Goal: Use online tool/utility: Utilize a website feature to perform a specific function

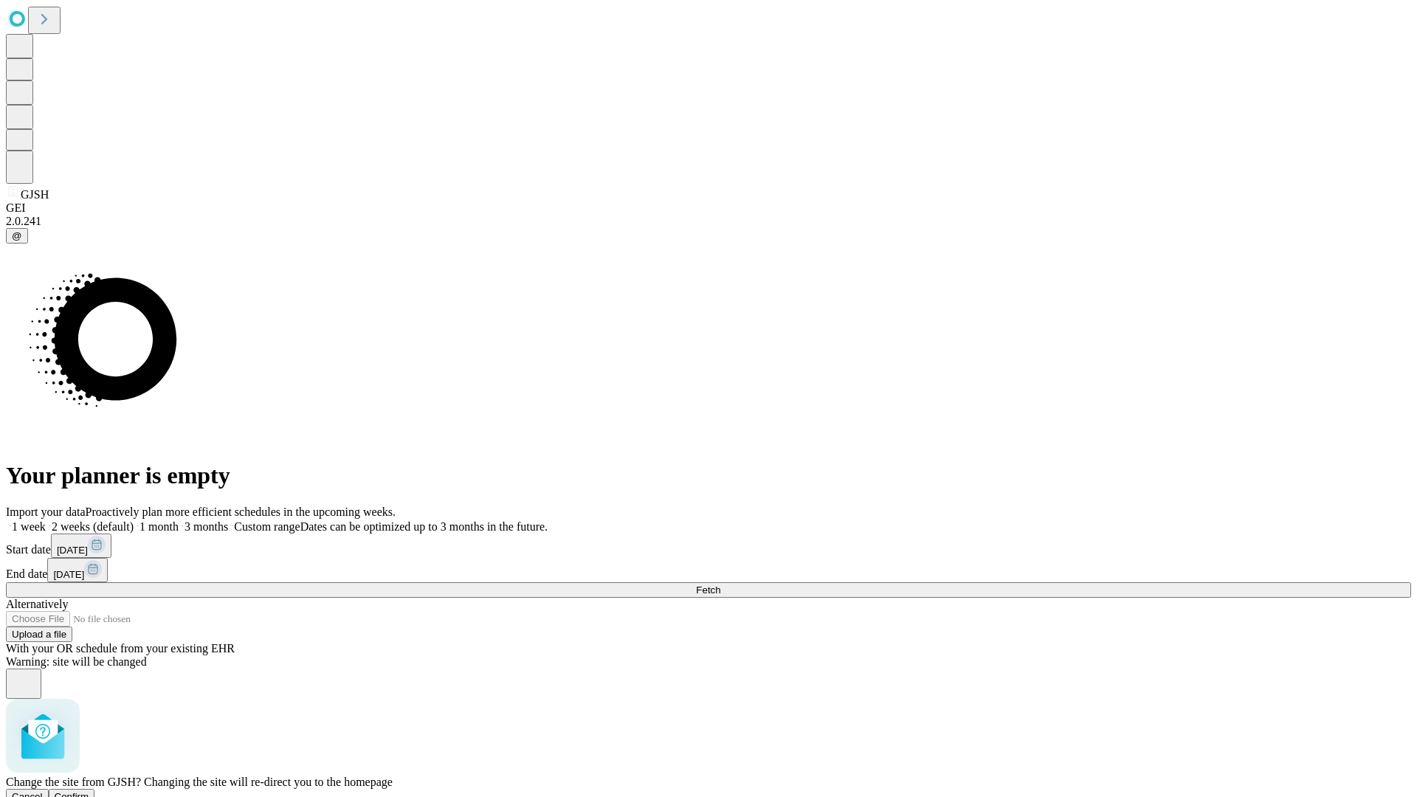
click at [89, 791] on span "Confirm" at bounding box center [72, 796] width 35 height 11
click at [179, 520] on label "1 month" at bounding box center [156, 526] width 45 height 13
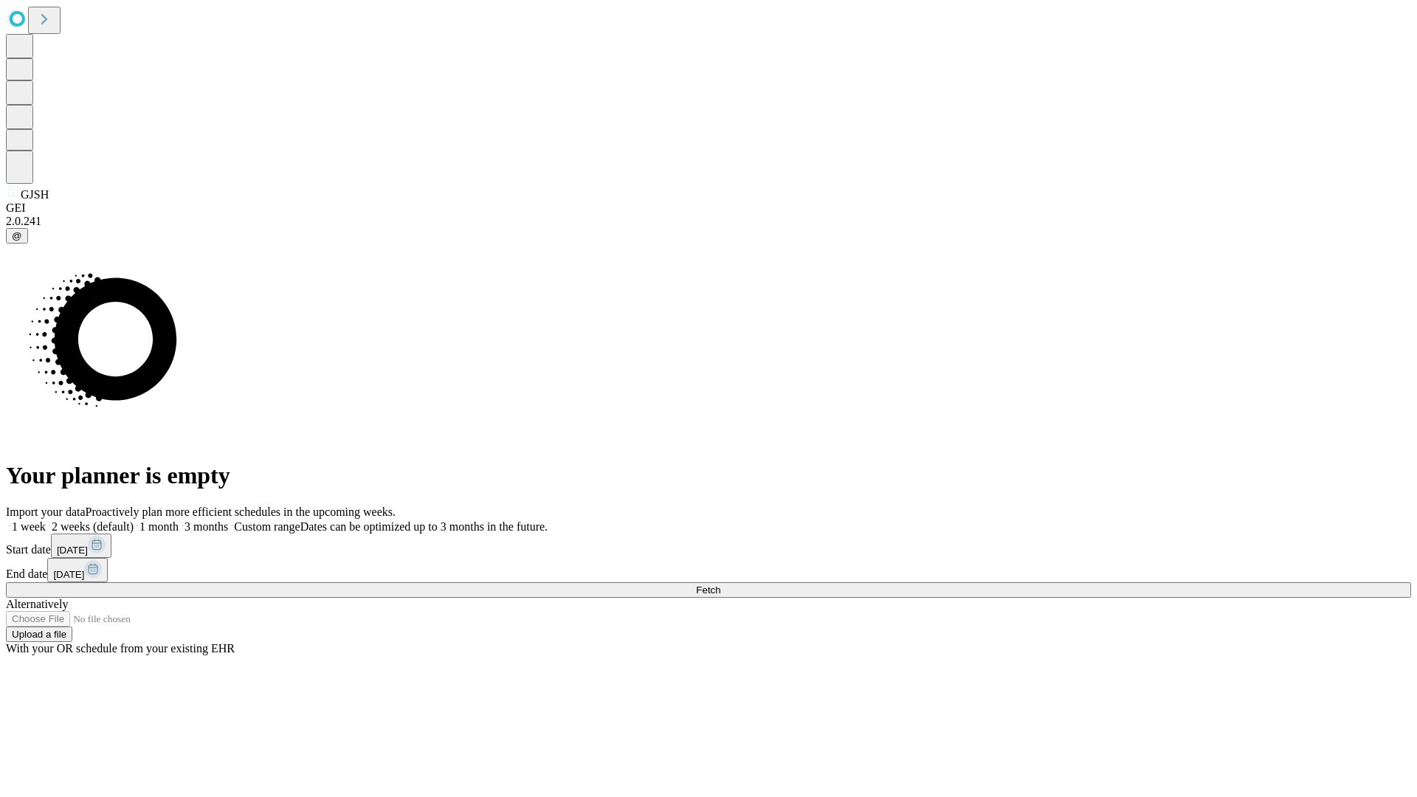
click at [720, 584] on span "Fetch" at bounding box center [708, 589] width 24 height 11
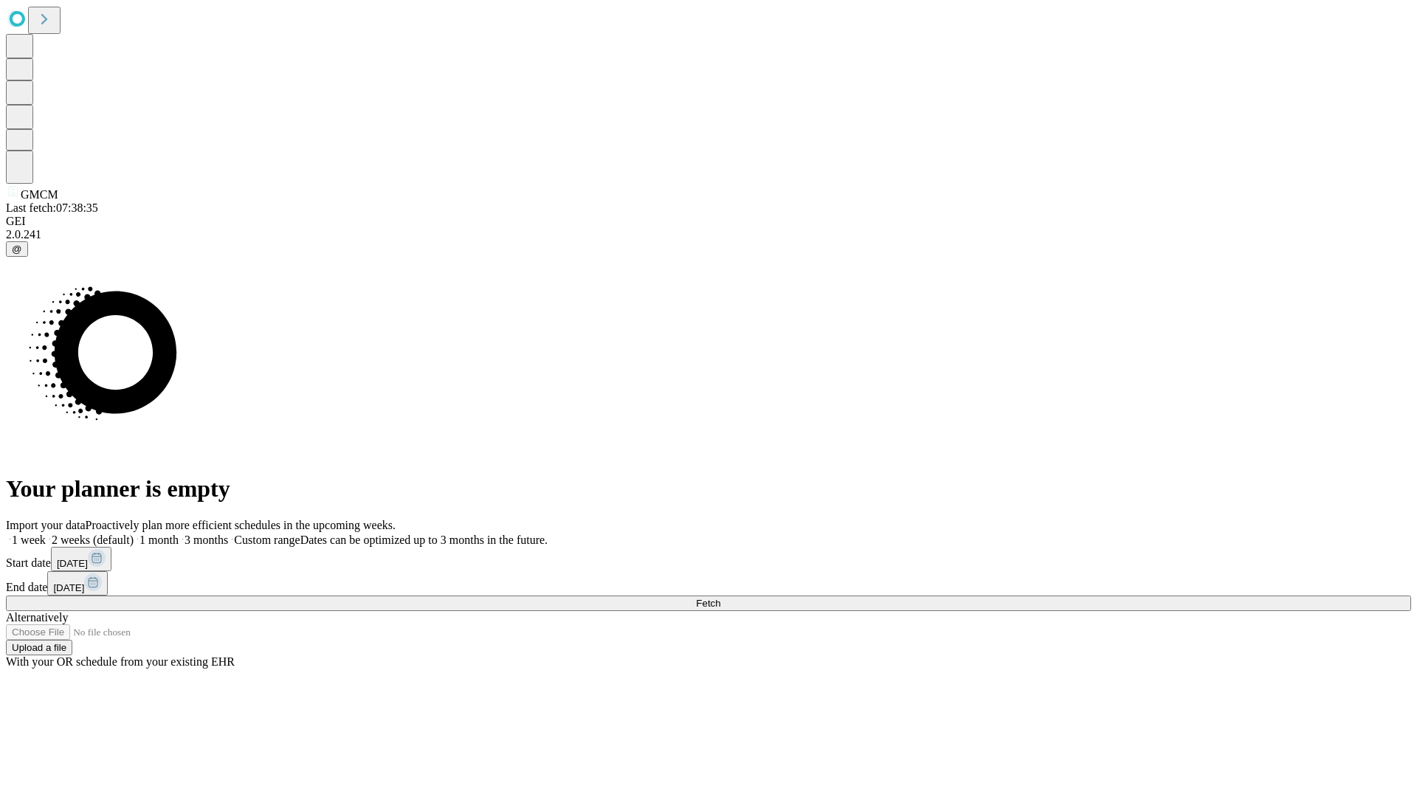
click at [179, 533] on label "1 month" at bounding box center [156, 539] width 45 height 13
click at [720, 598] on span "Fetch" at bounding box center [708, 603] width 24 height 11
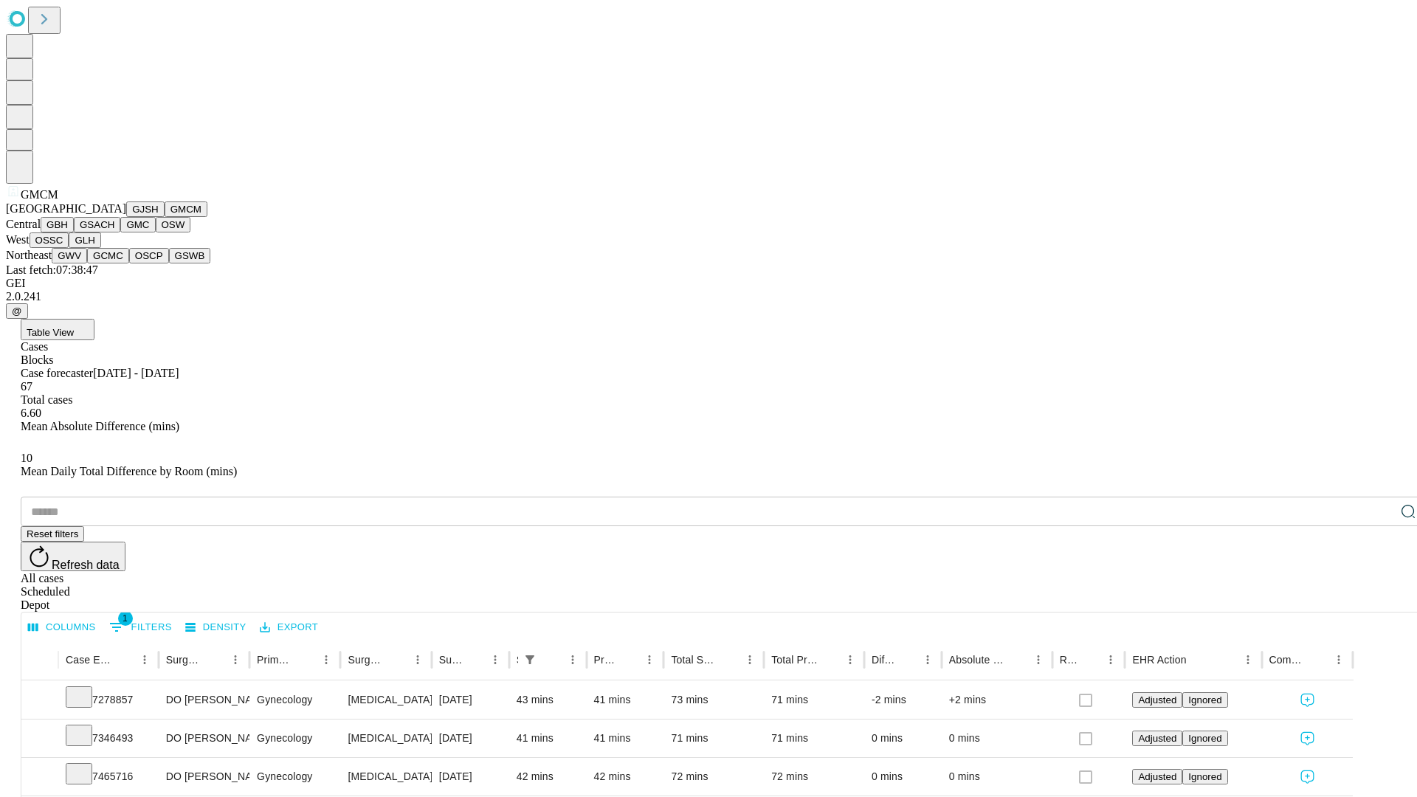
click at [74, 232] on button "GBH" at bounding box center [57, 224] width 33 height 15
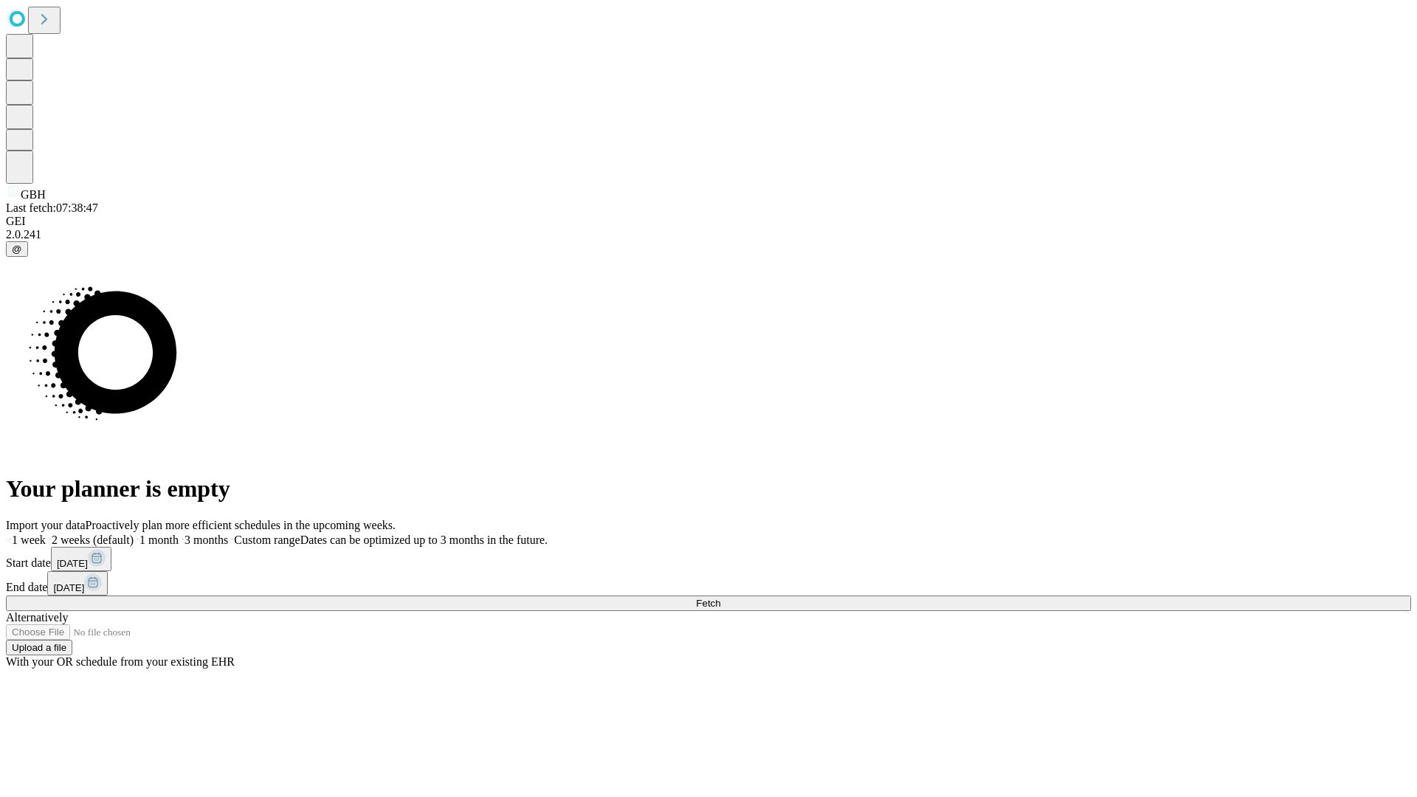
click at [179, 533] on label "1 month" at bounding box center [156, 539] width 45 height 13
click at [720, 598] on span "Fetch" at bounding box center [708, 603] width 24 height 11
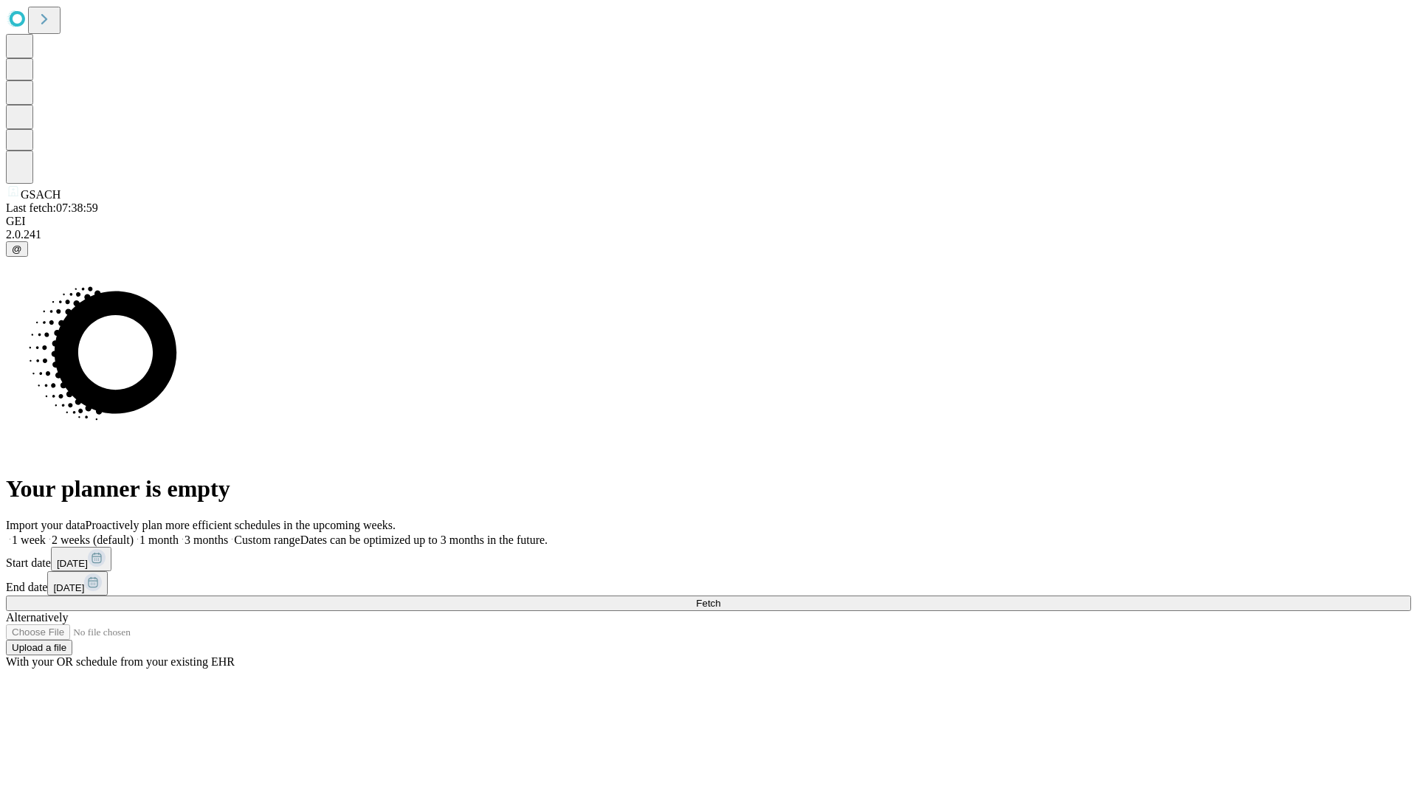
click at [179, 533] on label "1 month" at bounding box center [156, 539] width 45 height 13
click at [720, 598] on span "Fetch" at bounding box center [708, 603] width 24 height 11
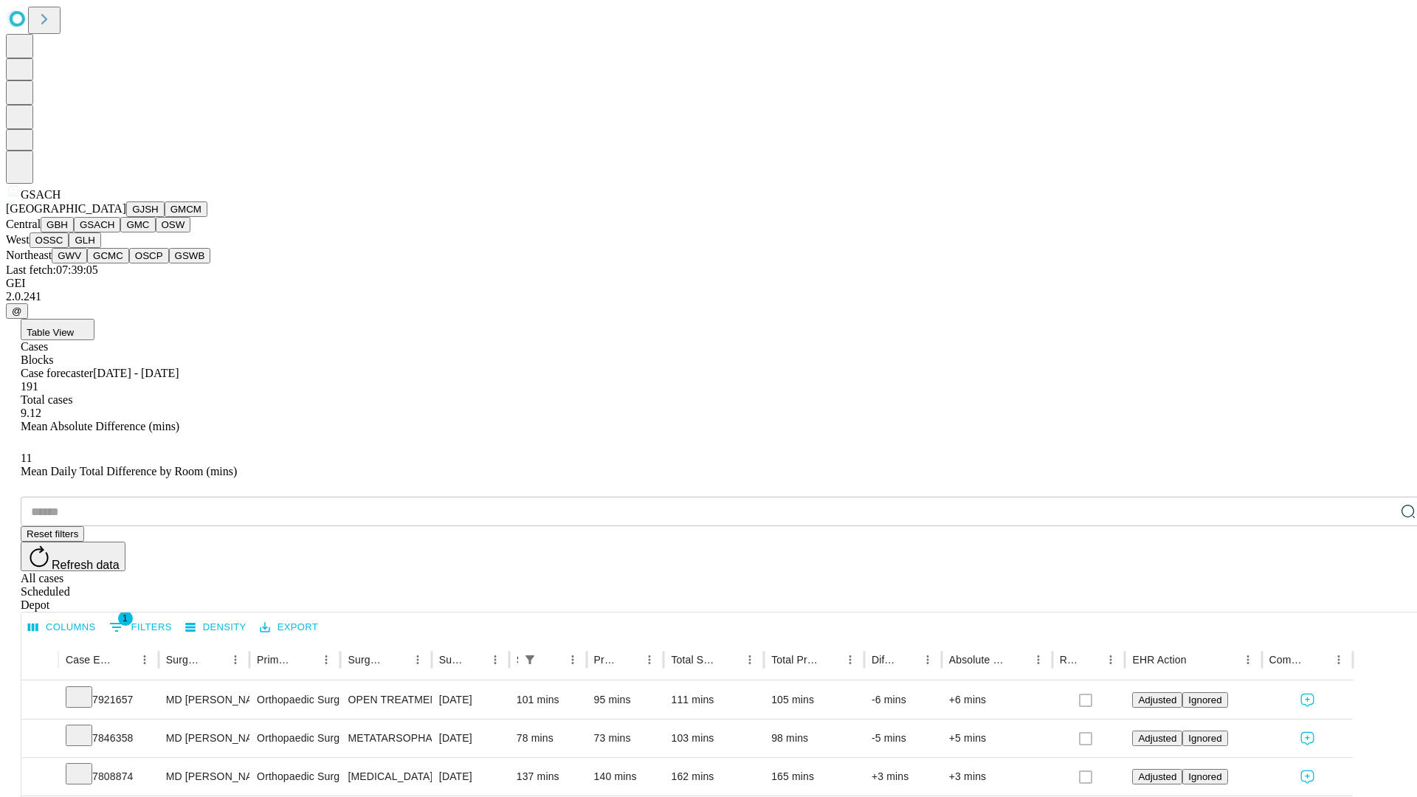
click at [120, 232] on button "GMC" at bounding box center [137, 224] width 35 height 15
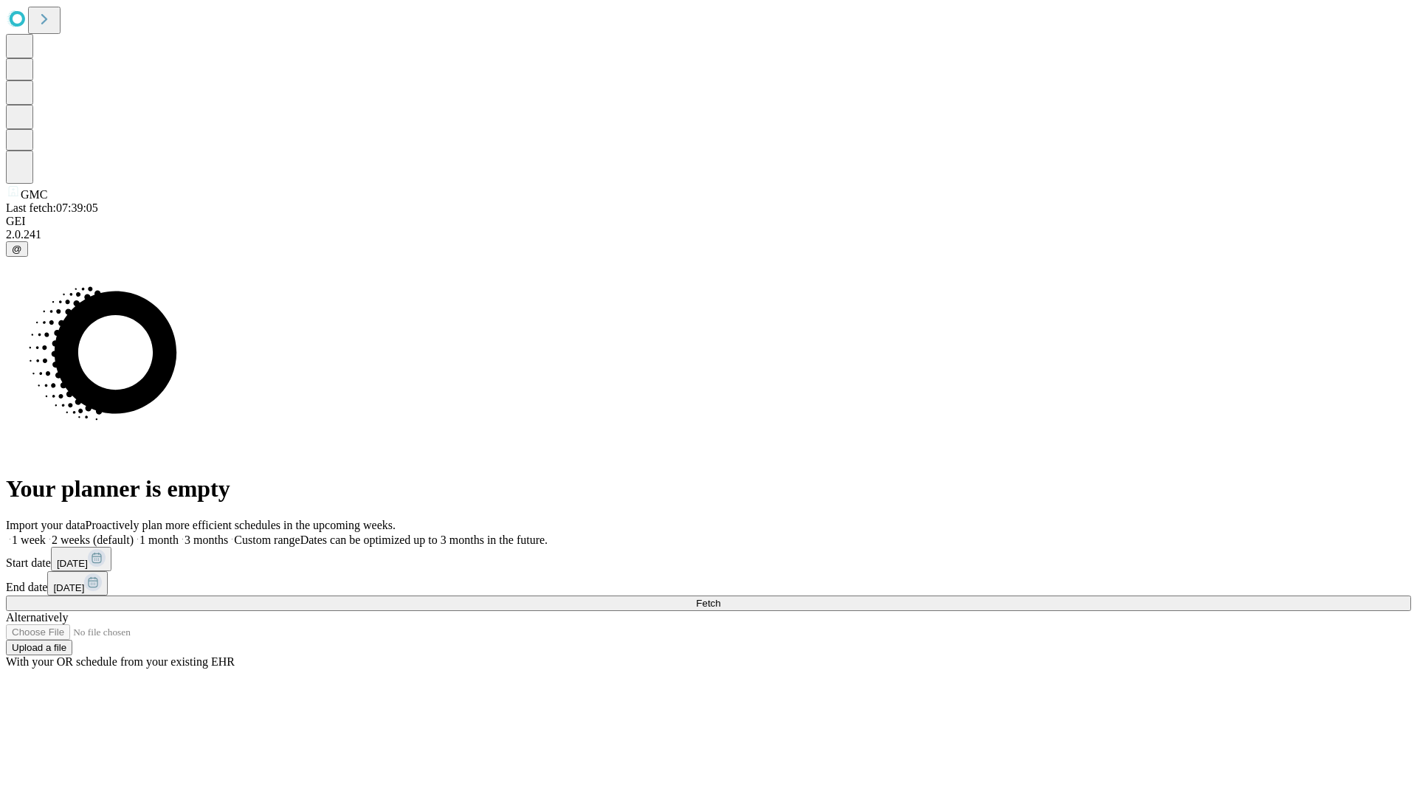
click at [179, 533] on label "1 month" at bounding box center [156, 539] width 45 height 13
click at [720, 598] on span "Fetch" at bounding box center [708, 603] width 24 height 11
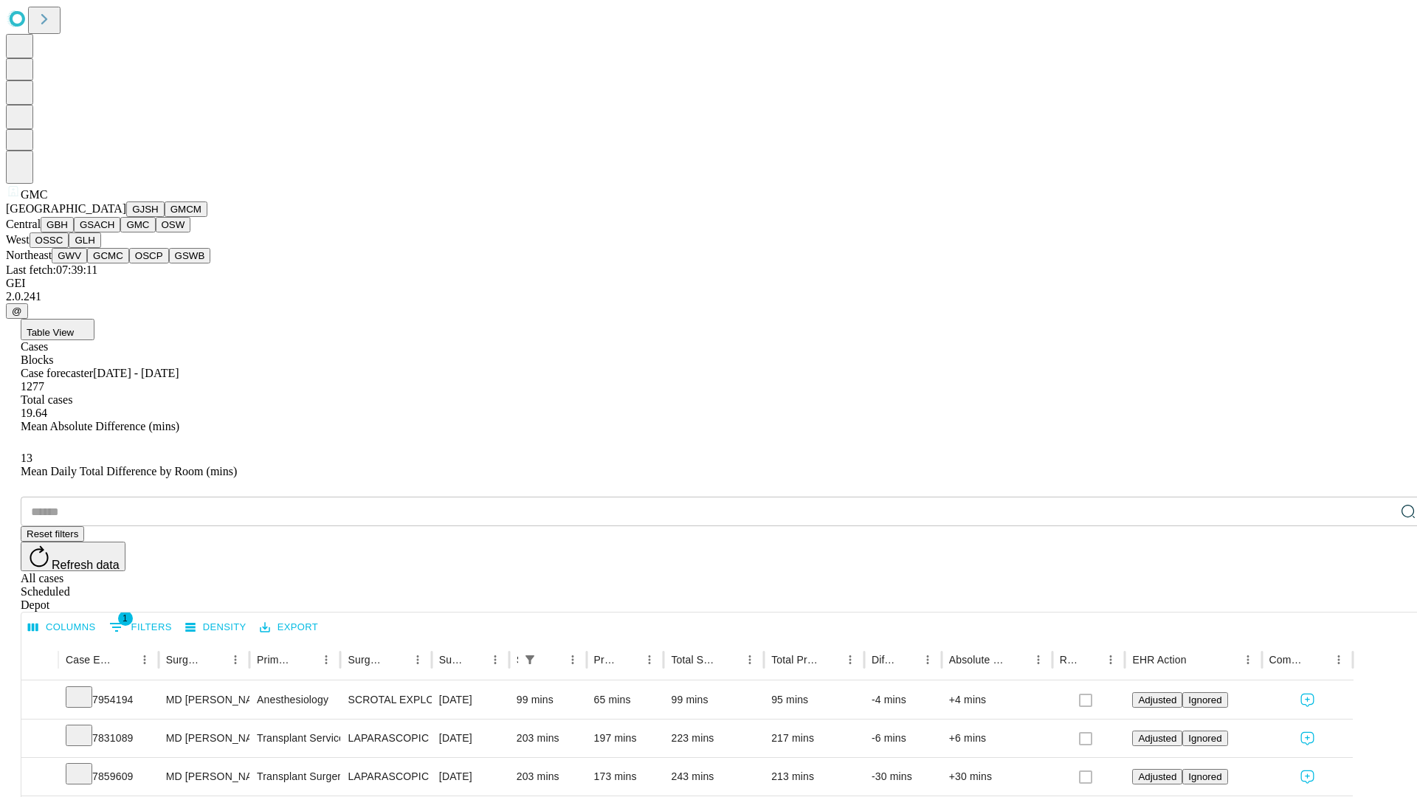
click at [156, 232] on button "OSW" at bounding box center [173, 224] width 35 height 15
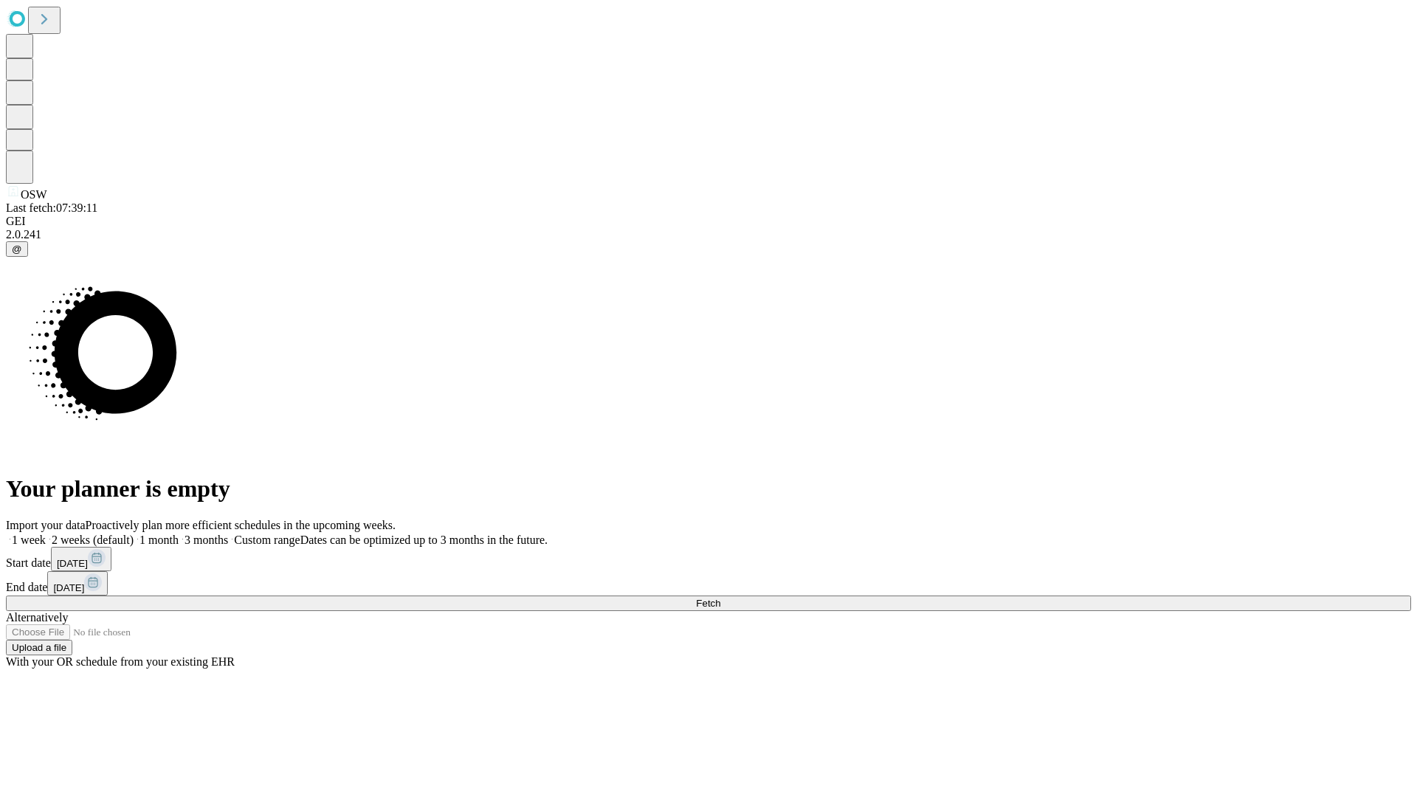
click at [179, 533] on label "1 month" at bounding box center [156, 539] width 45 height 13
click at [720, 598] on span "Fetch" at bounding box center [708, 603] width 24 height 11
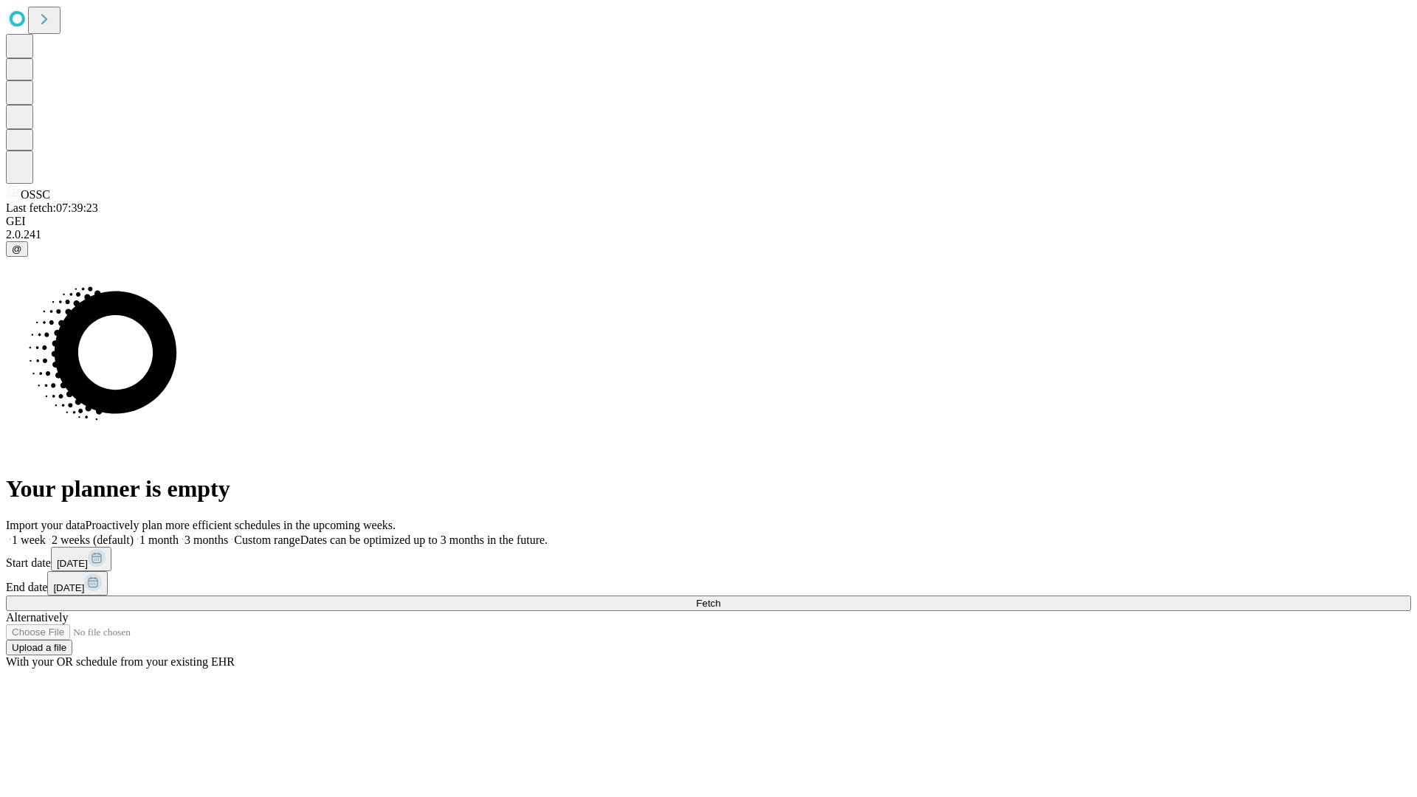
click at [179, 533] on label "1 month" at bounding box center [156, 539] width 45 height 13
click at [720, 598] on span "Fetch" at bounding box center [708, 603] width 24 height 11
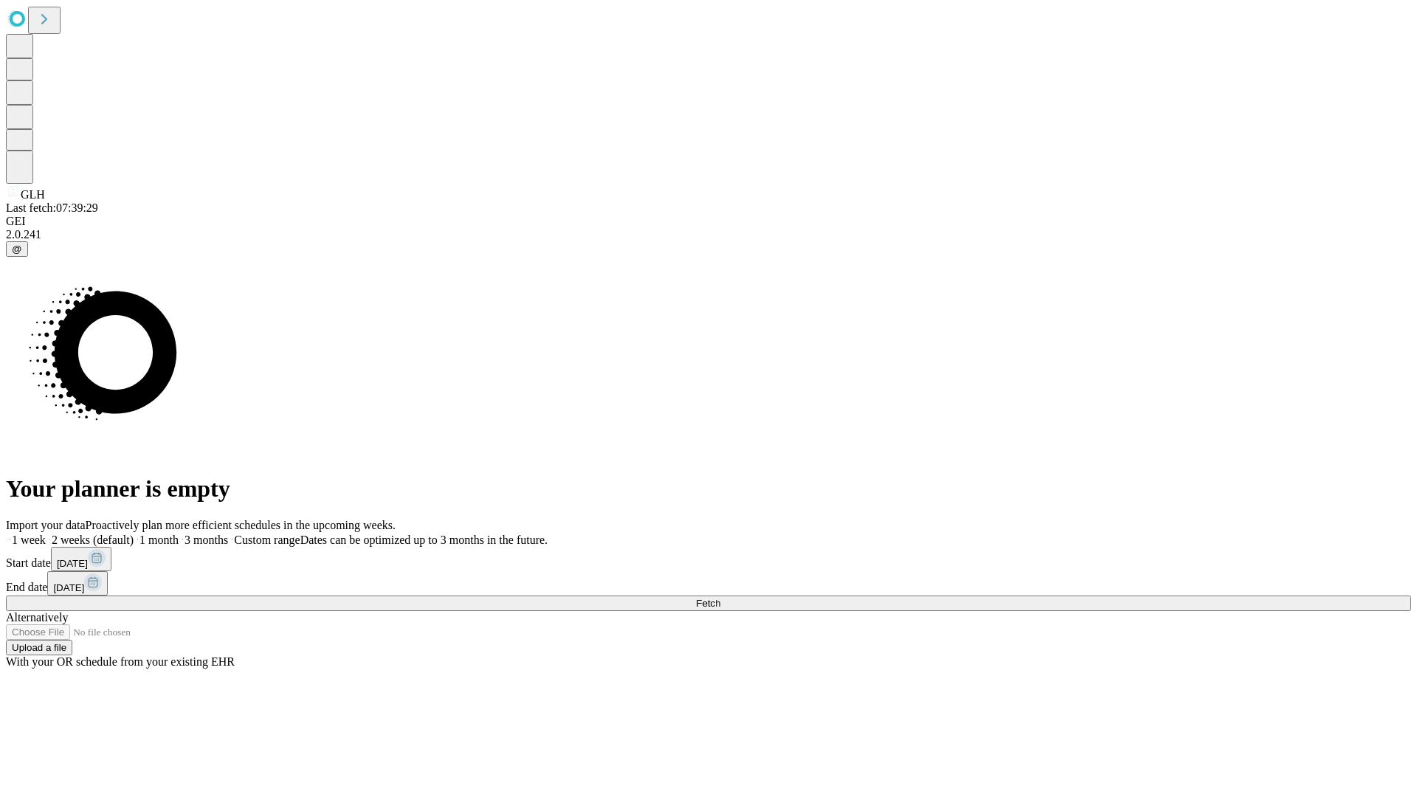
click at [179, 533] on label "1 month" at bounding box center [156, 539] width 45 height 13
click at [720, 598] on span "Fetch" at bounding box center [708, 603] width 24 height 11
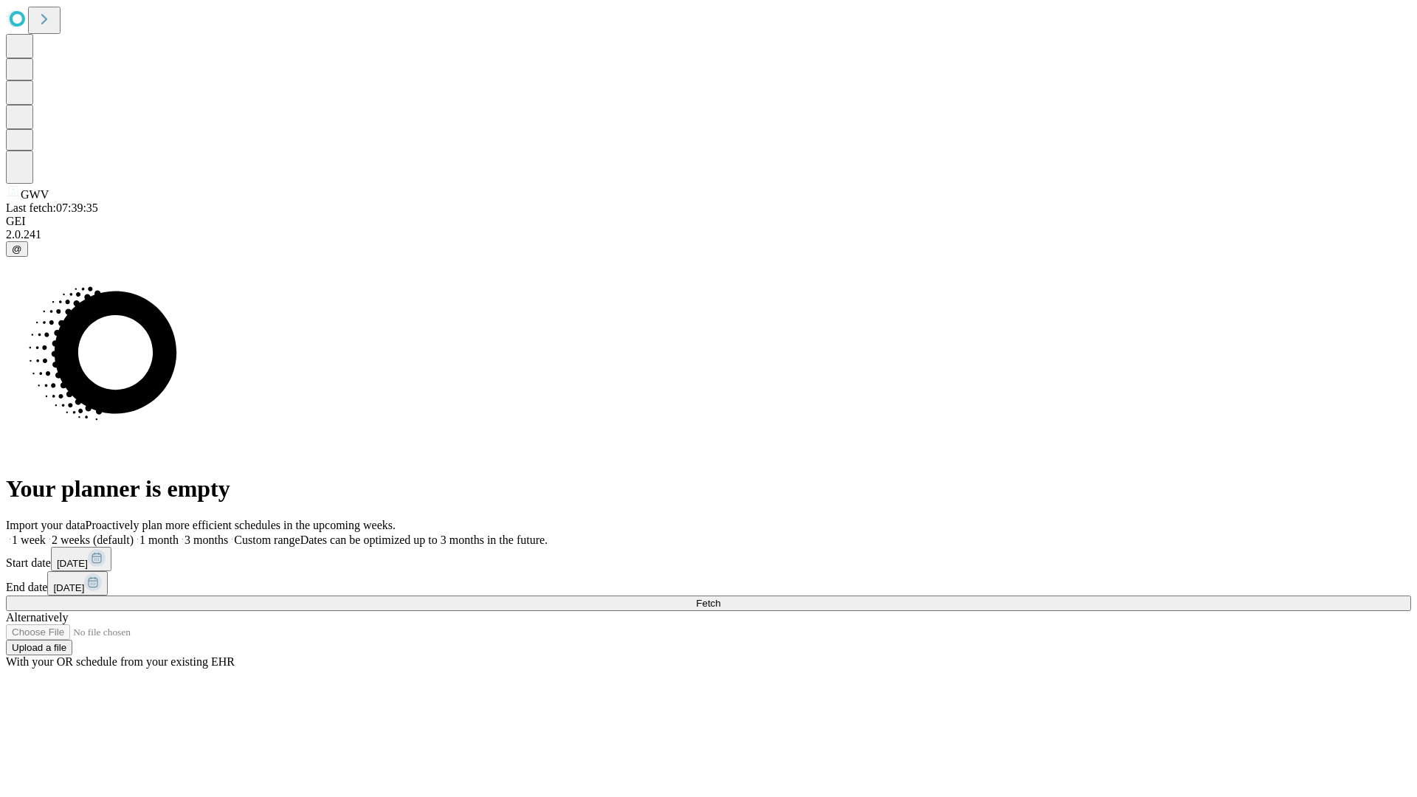
click at [720, 598] on span "Fetch" at bounding box center [708, 603] width 24 height 11
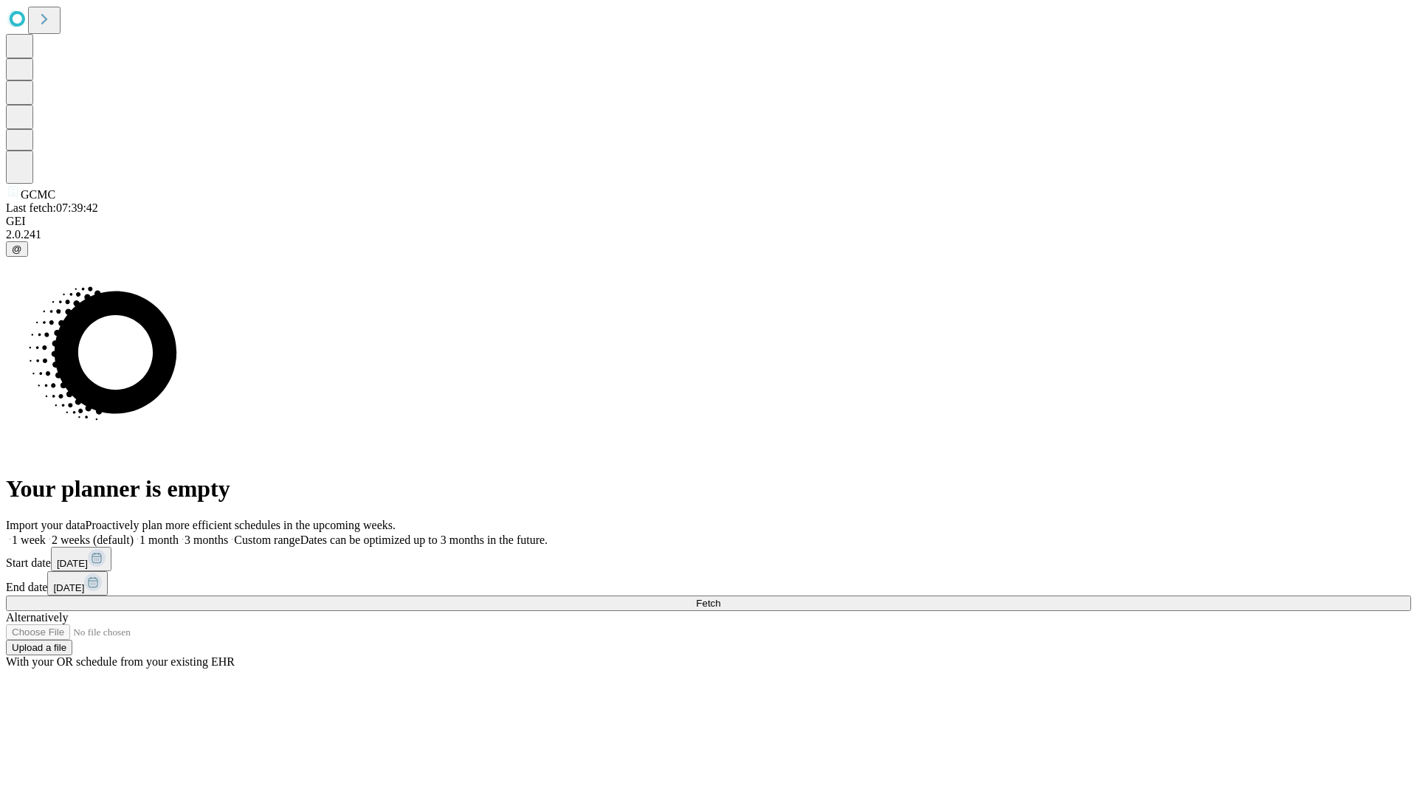
click at [720, 598] on span "Fetch" at bounding box center [708, 603] width 24 height 11
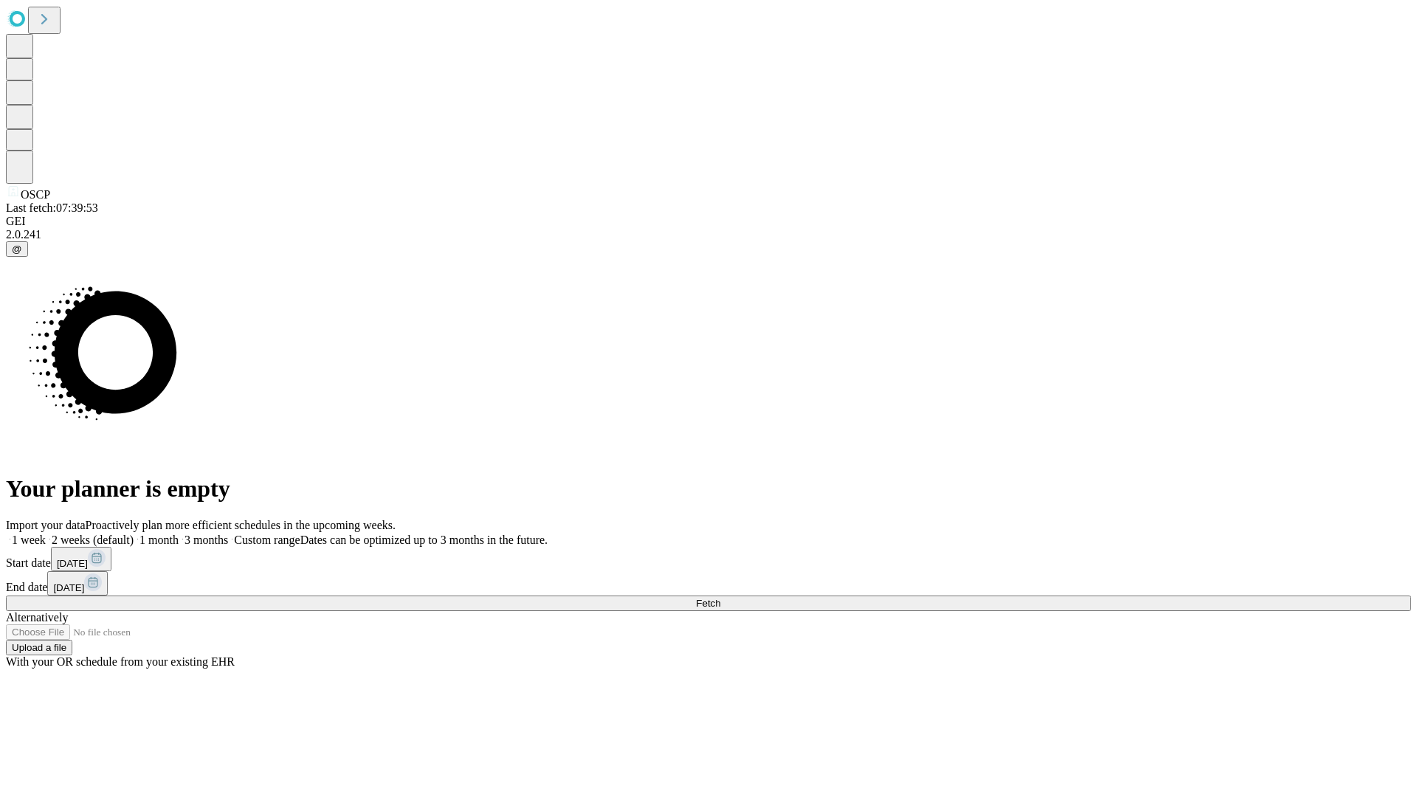
click at [179, 533] on label "1 month" at bounding box center [156, 539] width 45 height 13
click at [720, 598] on span "Fetch" at bounding box center [708, 603] width 24 height 11
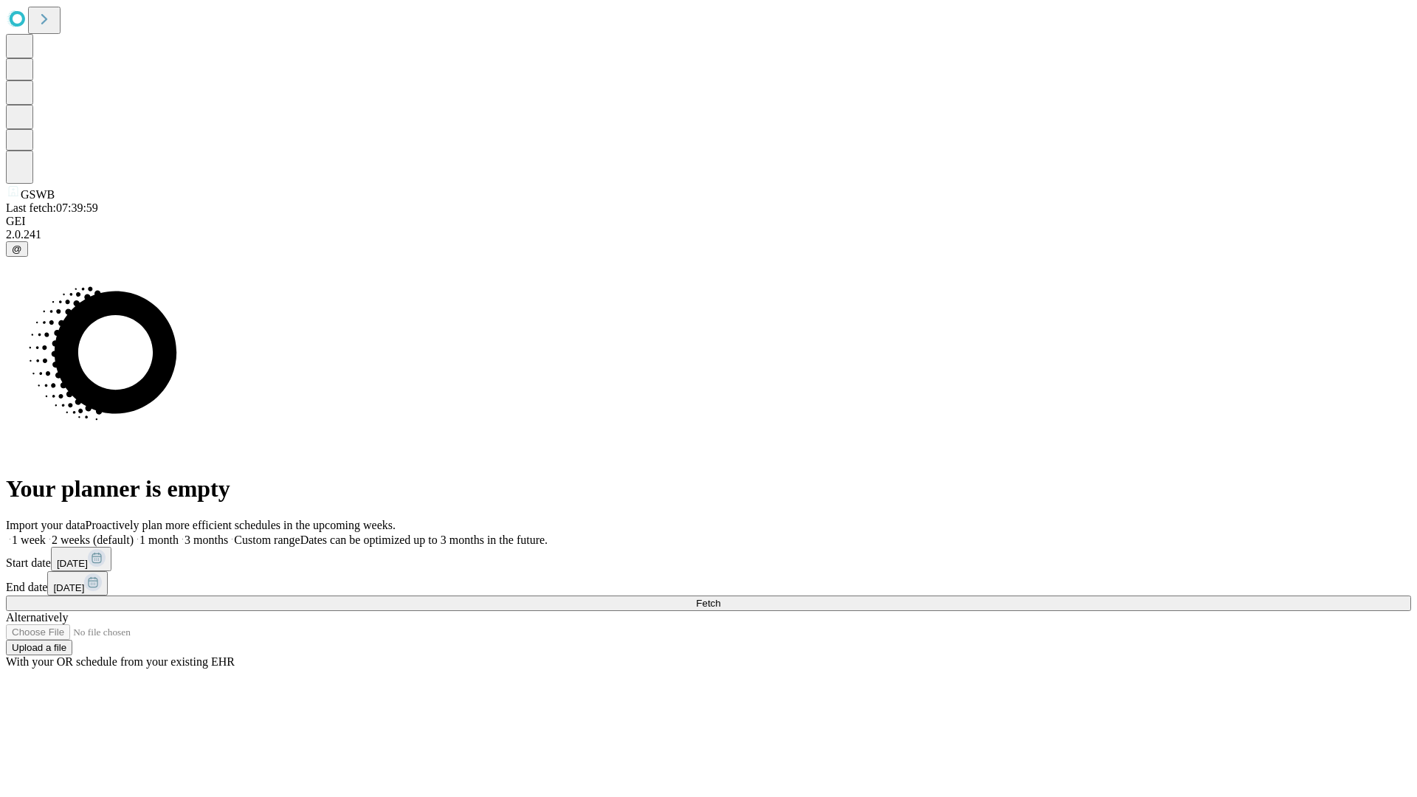
click at [179, 533] on label "1 month" at bounding box center [156, 539] width 45 height 13
click at [720, 598] on span "Fetch" at bounding box center [708, 603] width 24 height 11
